Goal: Check status: Check status

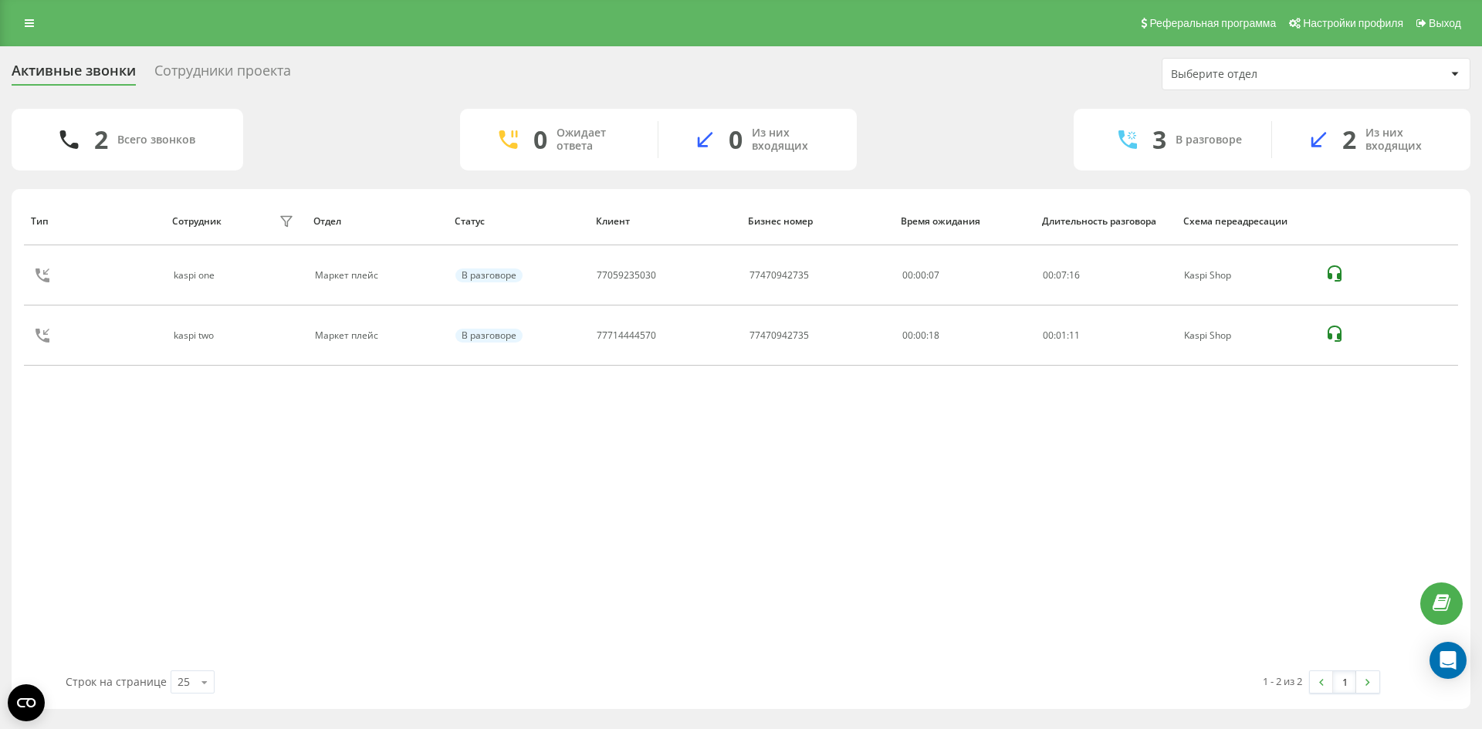
click at [1210, 138] on div "В разговоре" at bounding box center [1208, 140] width 66 height 13
click at [25, 23] on icon at bounding box center [29, 23] width 9 height 11
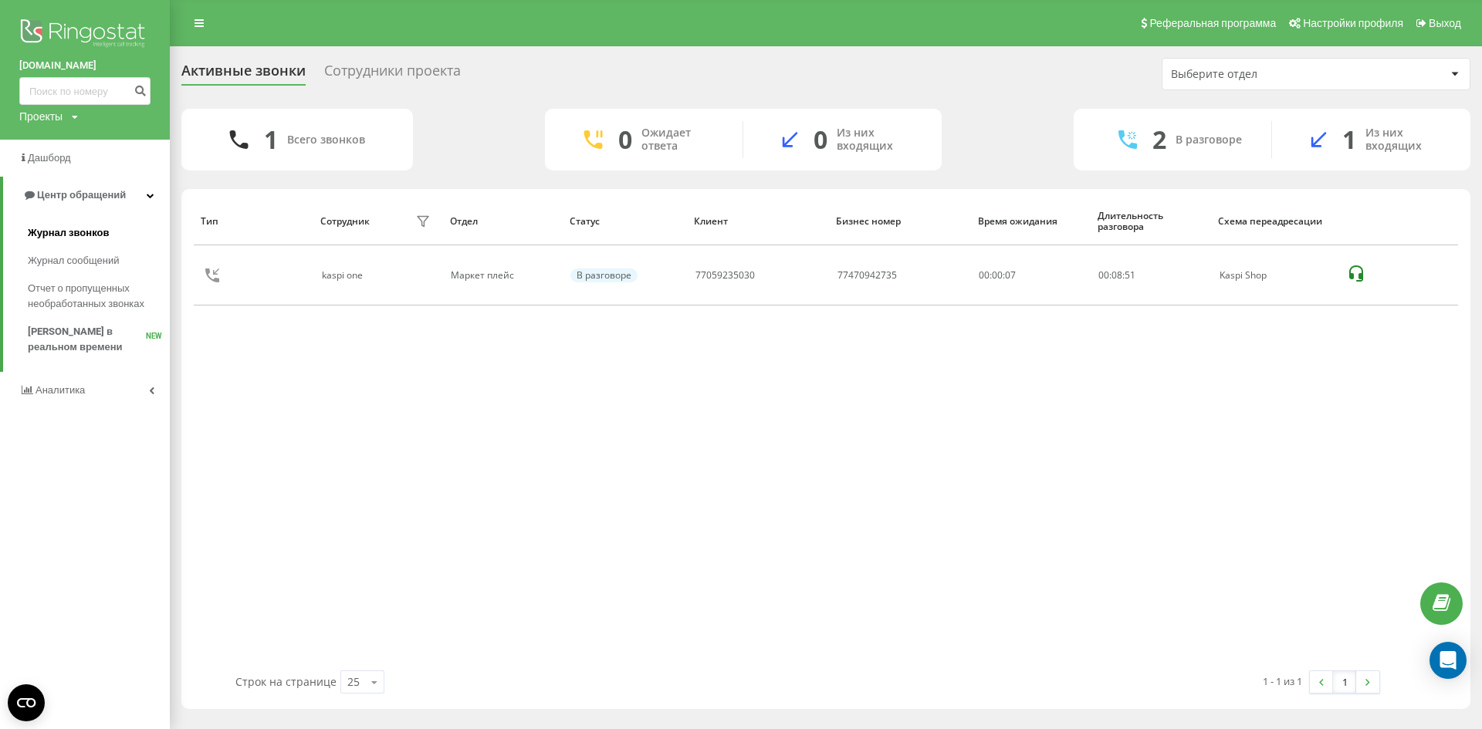
click at [82, 236] on span "Журнал звонков" at bounding box center [68, 232] width 81 height 15
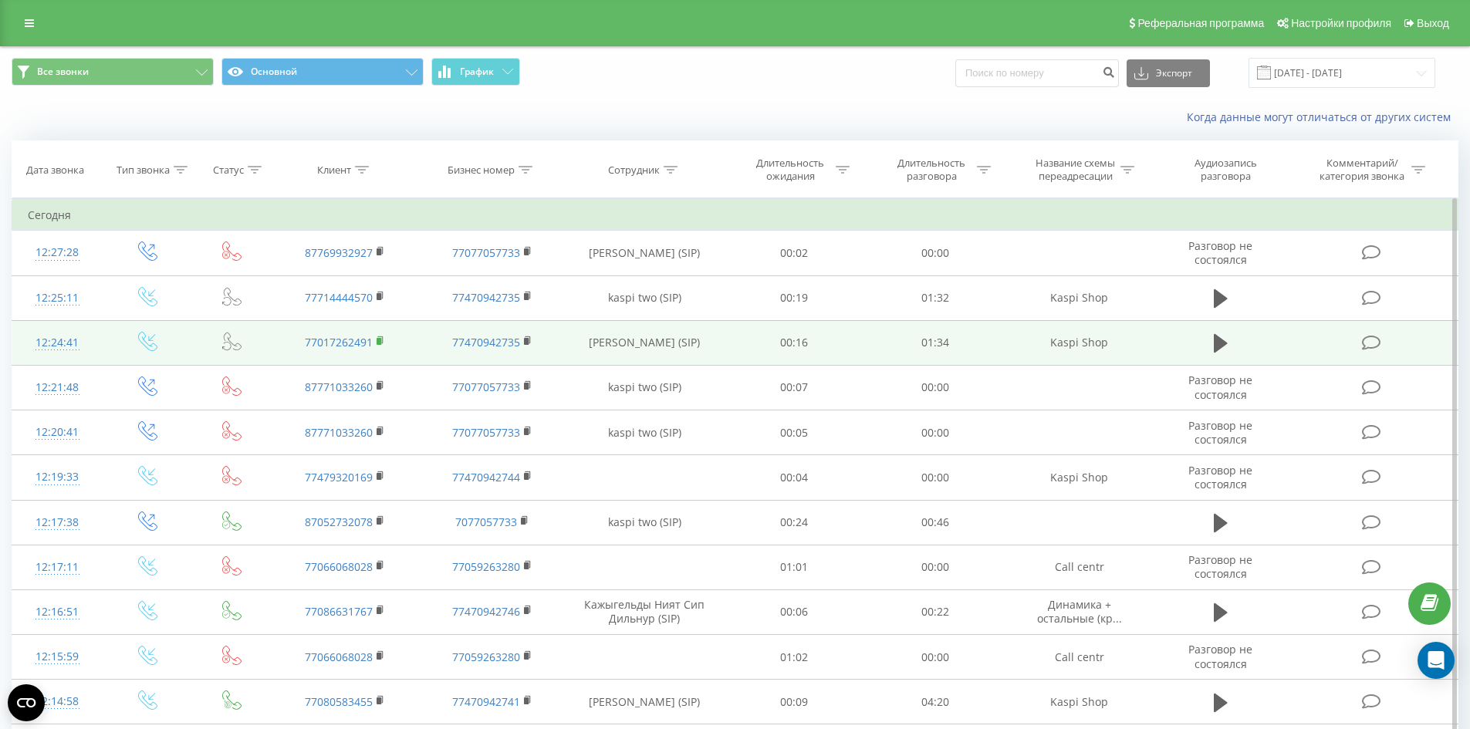
click at [384, 344] on icon at bounding box center [381, 341] width 8 height 11
click at [1209, 340] on button at bounding box center [1220, 343] width 23 height 23
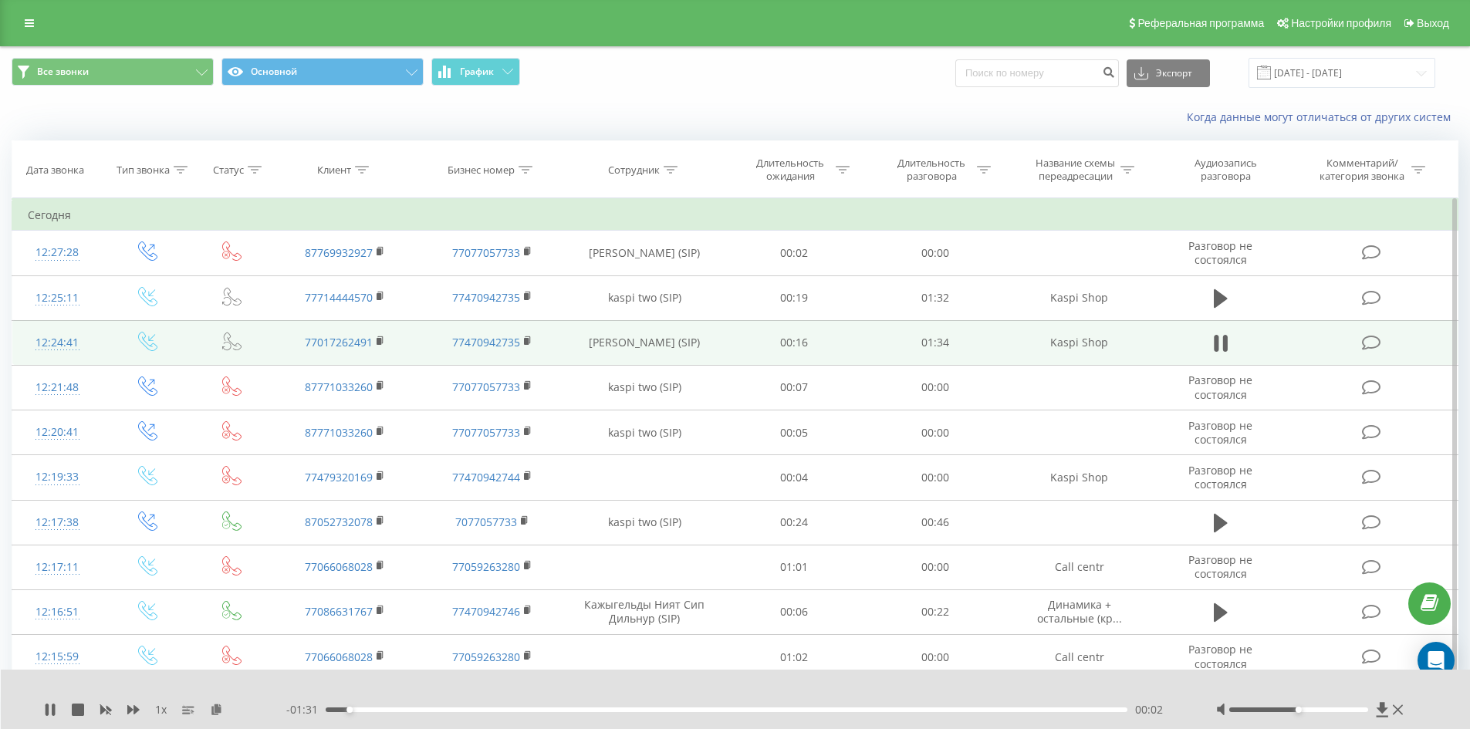
click at [1334, 716] on div at bounding box center [1311, 709] width 191 height 15
drag, startPoint x: 1299, startPoint y: 709, endPoint x: 1353, endPoint y: 709, distance: 54.0
click at [1353, 709] on div "Accessibility label" at bounding box center [1354, 710] width 6 height 6
click at [46, 708] on icon at bounding box center [47, 710] width 3 height 12
click at [385, 346] on icon at bounding box center [381, 341] width 8 height 11
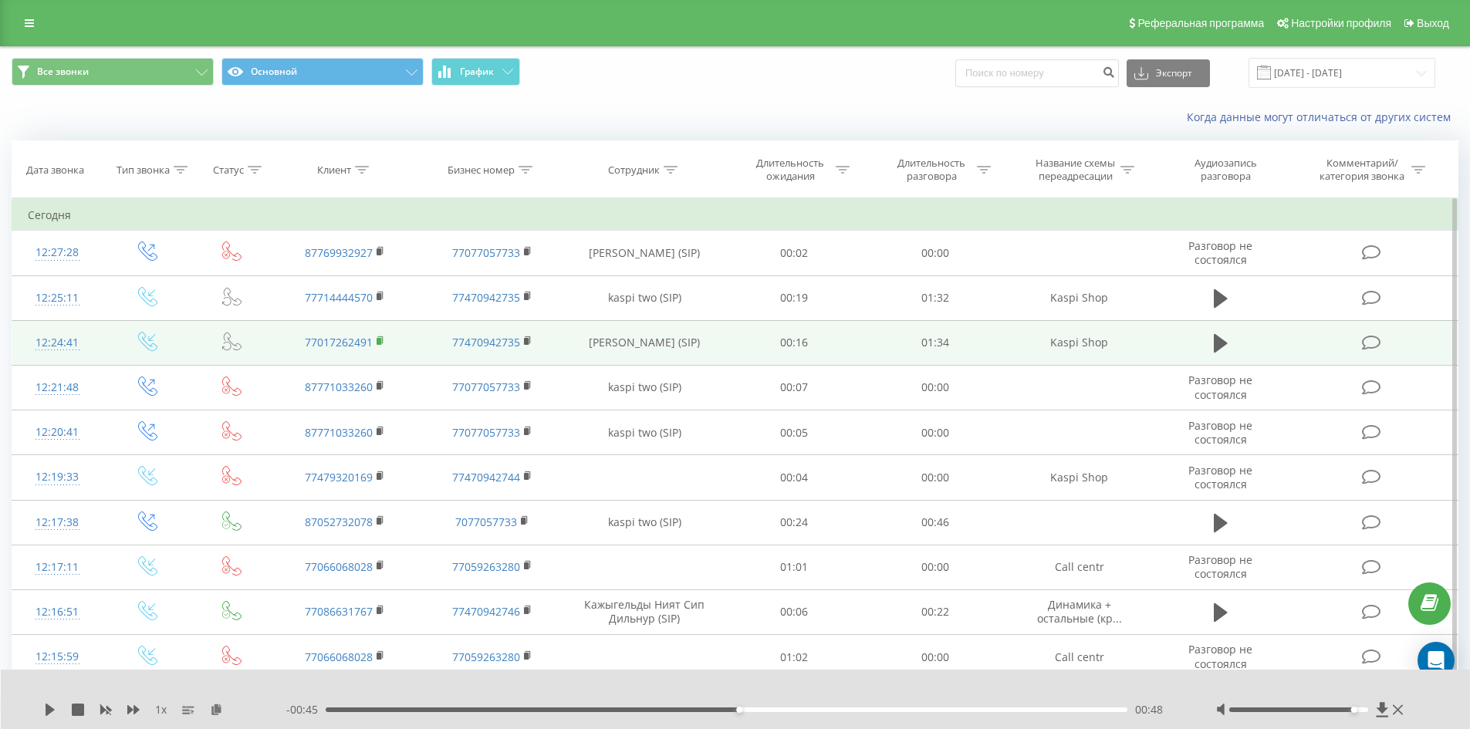
click at [377, 337] on icon at bounding box center [381, 341] width 8 height 11
